Goal: Navigation & Orientation: Understand site structure

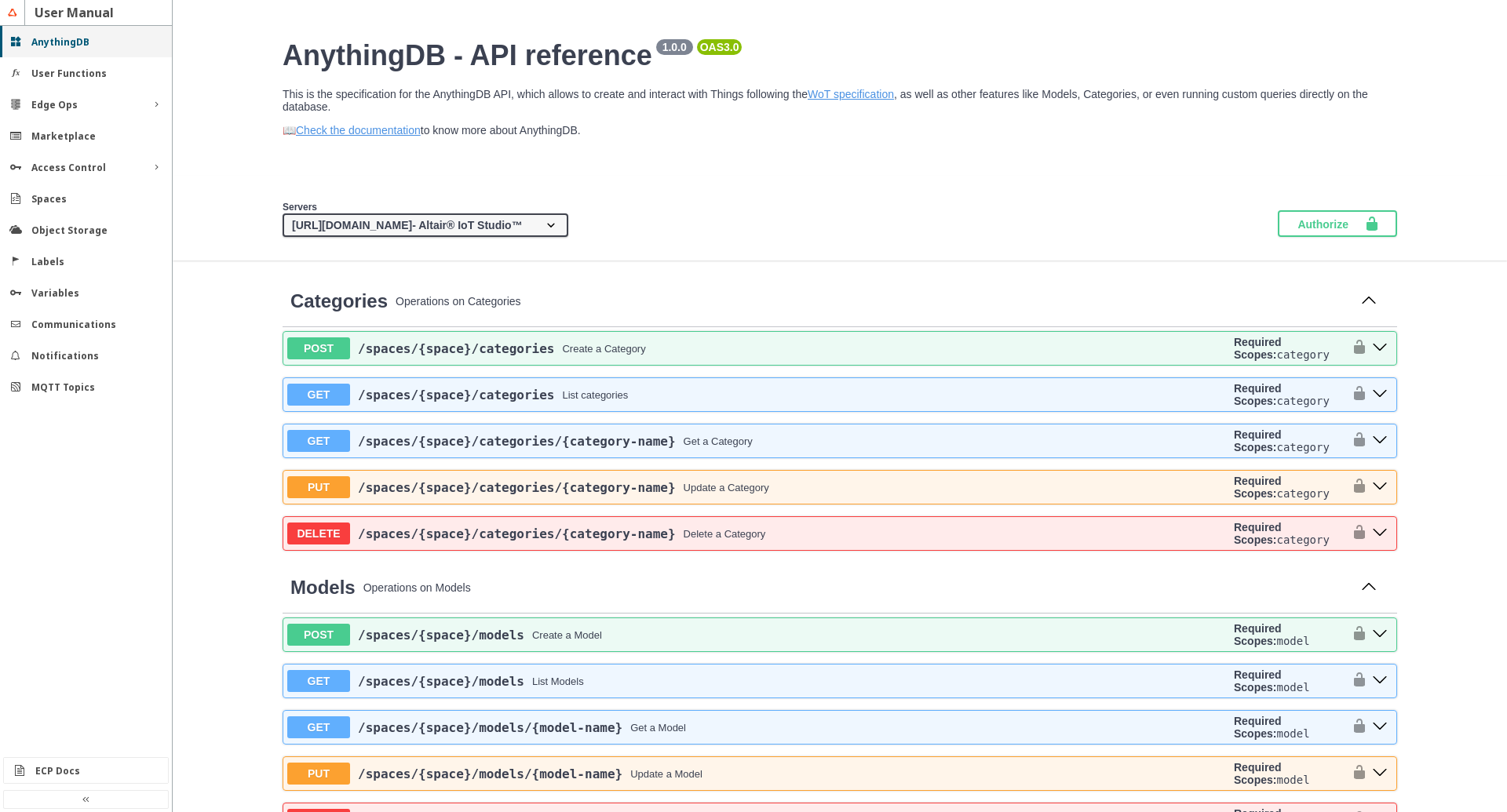
click at [94, 47] on div "AnythingDB" at bounding box center [92, 42] width 122 height 14
click at [0, 0] on slot "User Functions" at bounding box center [0, 0] width 0 height 0
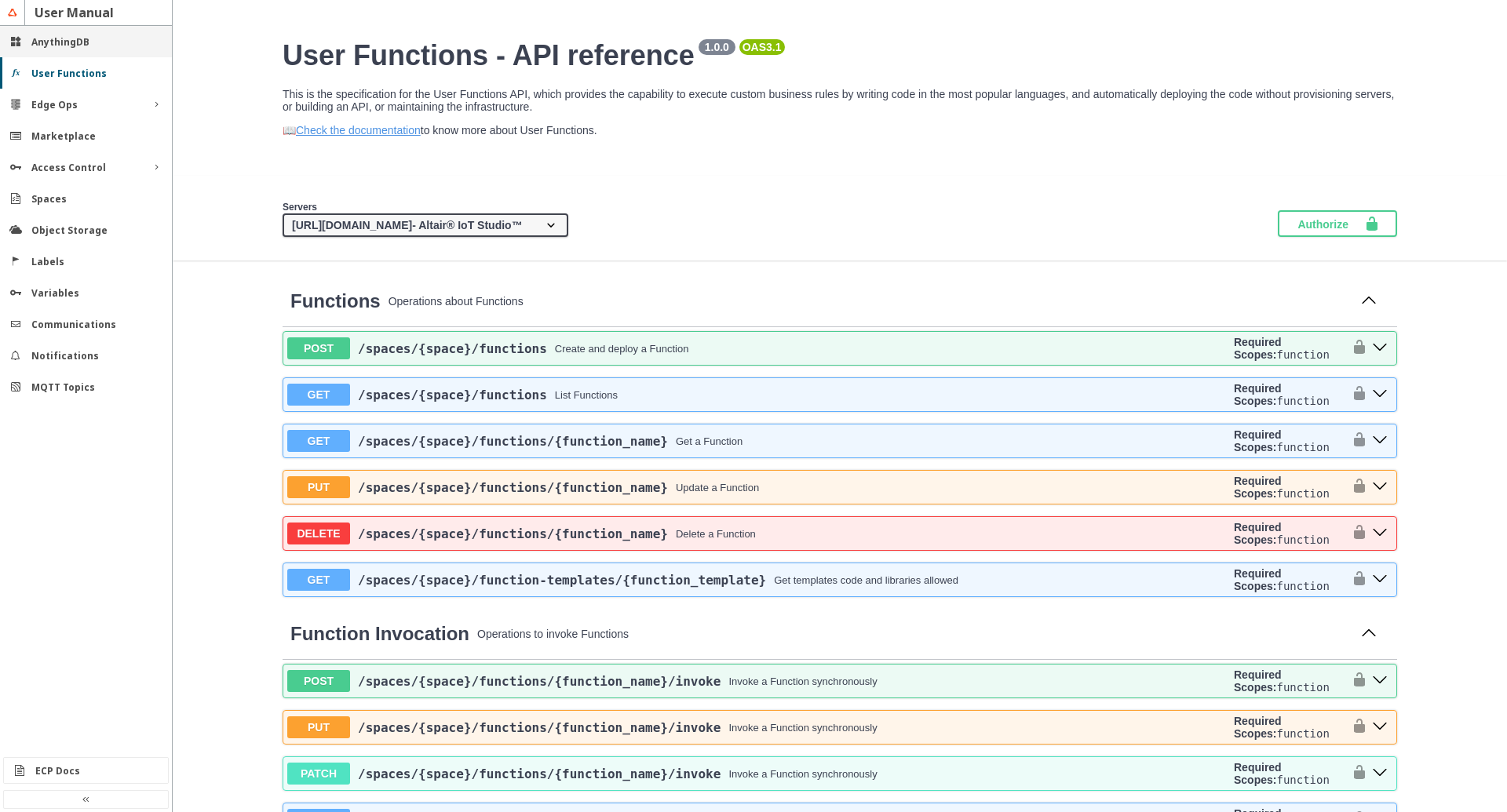
click at [0, 0] on slot "AnythingDB" at bounding box center [0, 0] width 0 height 0
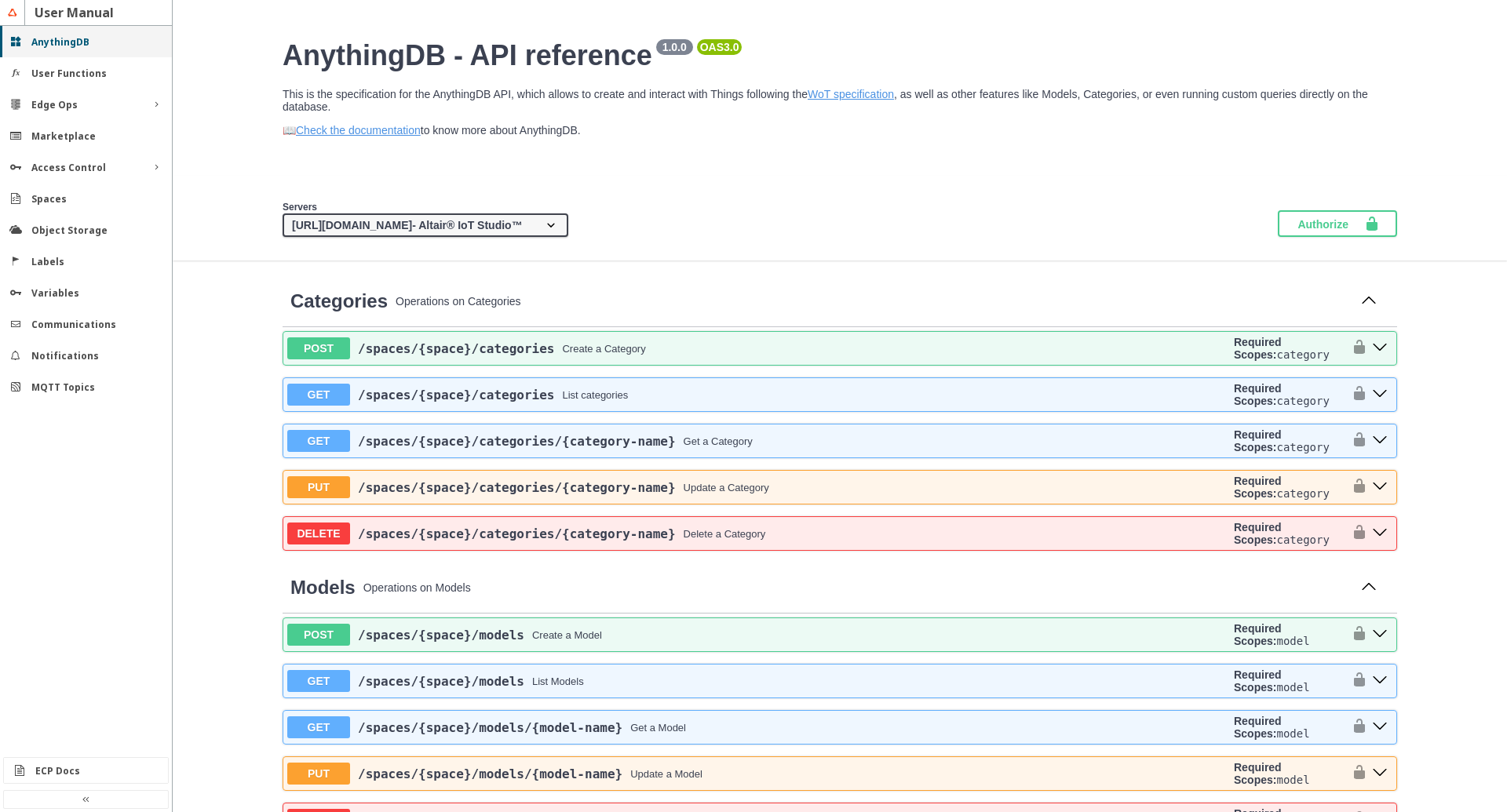
click at [115, 41] on div "AnythingDB" at bounding box center [92, 42] width 122 height 14
